Goal: Transaction & Acquisition: Purchase product/service

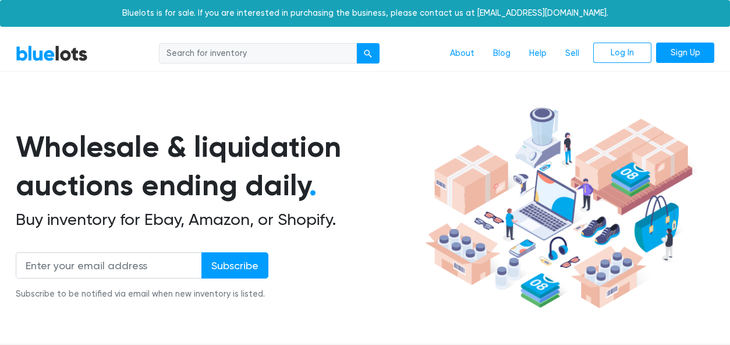
click at [221, 43] on input "search" at bounding box center [258, 53] width 198 height 21
type input "AIRPODS"
click at [356, 43] on button "submit" at bounding box center [367, 53] width 23 height 21
click at [259, 45] on input "search" at bounding box center [258, 53] width 198 height 21
type input "ELECTRONIC"
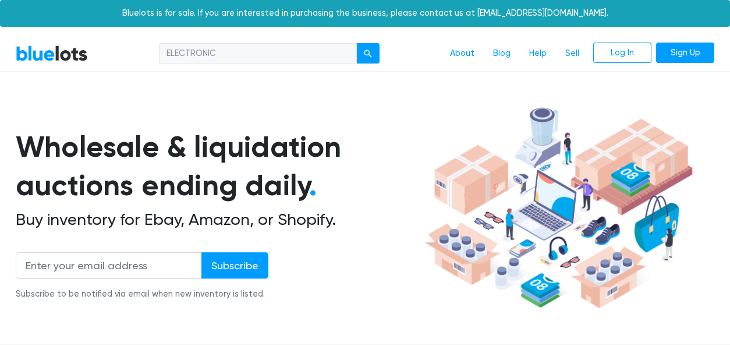
click at [356, 43] on button "submit" at bounding box center [367, 53] width 23 height 21
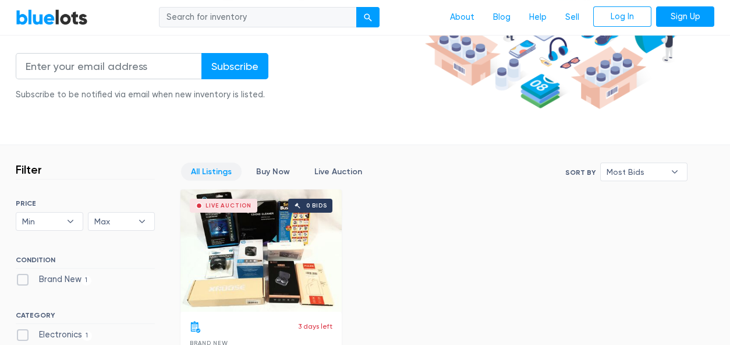
scroll to position [345, 0]
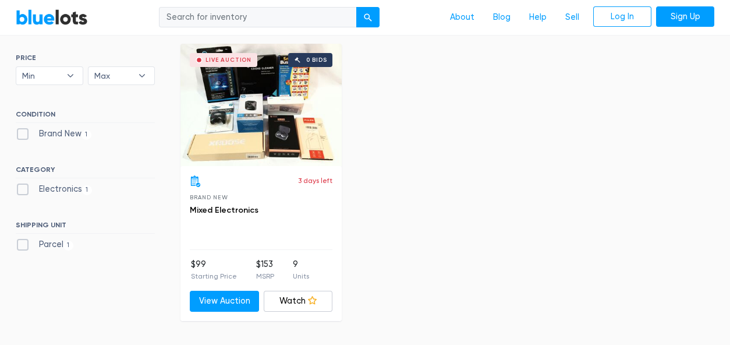
click at [258, 125] on div "Live Auction 0 bids" at bounding box center [260, 105] width 161 height 122
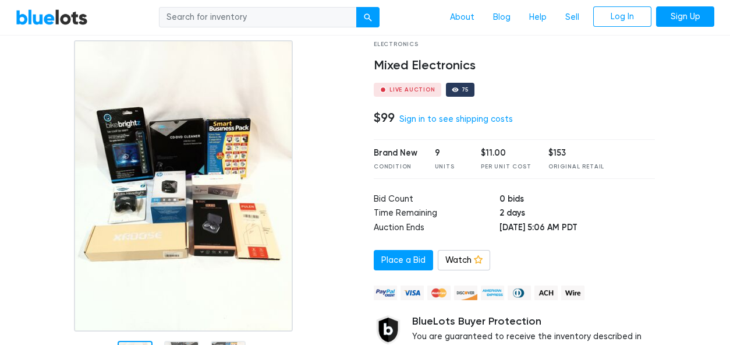
scroll to position [86, 0]
